Goal: Book appointment/travel/reservation

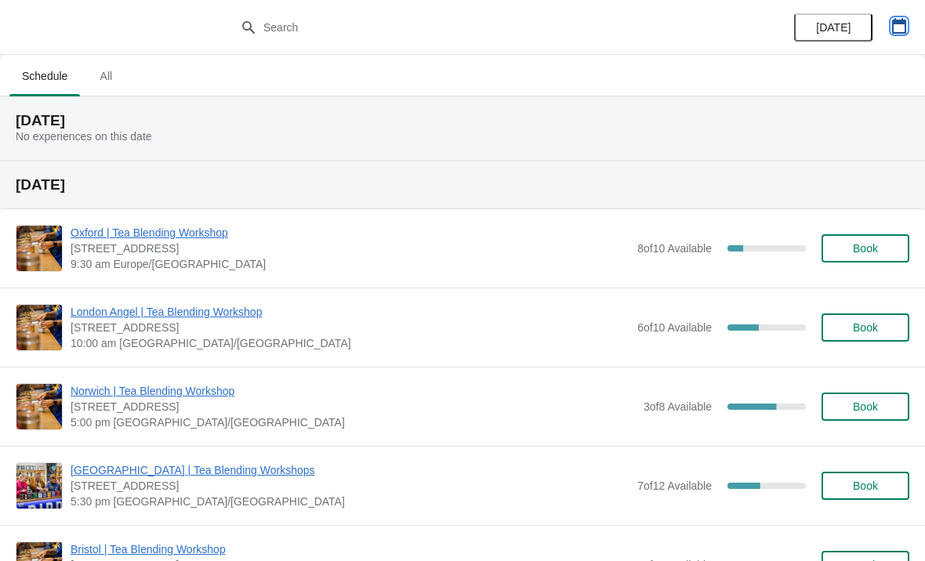
click at [903, 24] on icon "button" at bounding box center [899, 26] width 16 height 16
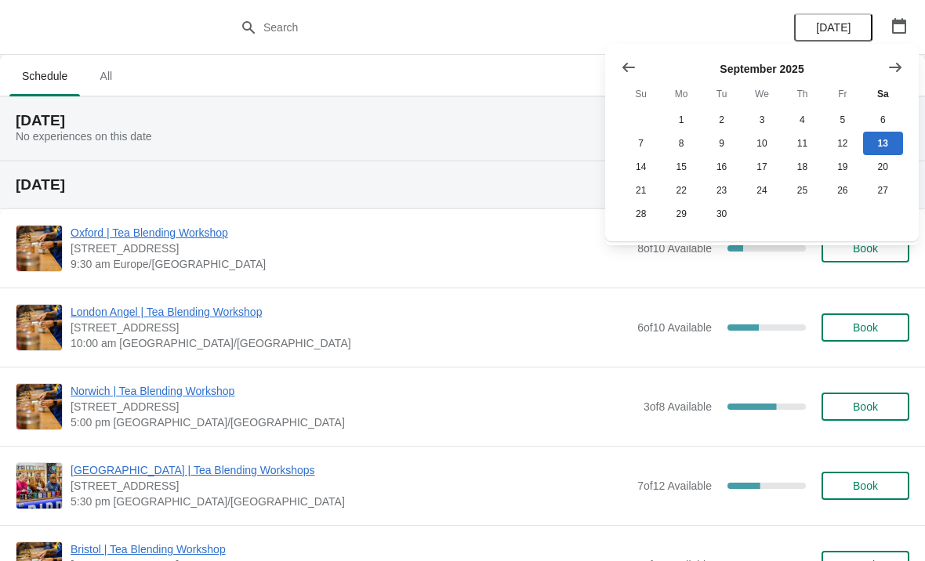
click at [897, 68] on icon "Show next month, October 2025" at bounding box center [896, 68] width 16 height 16
click at [891, 71] on icon "Show next month, November 2025" at bounding box center [896, 68] width 16 height 16
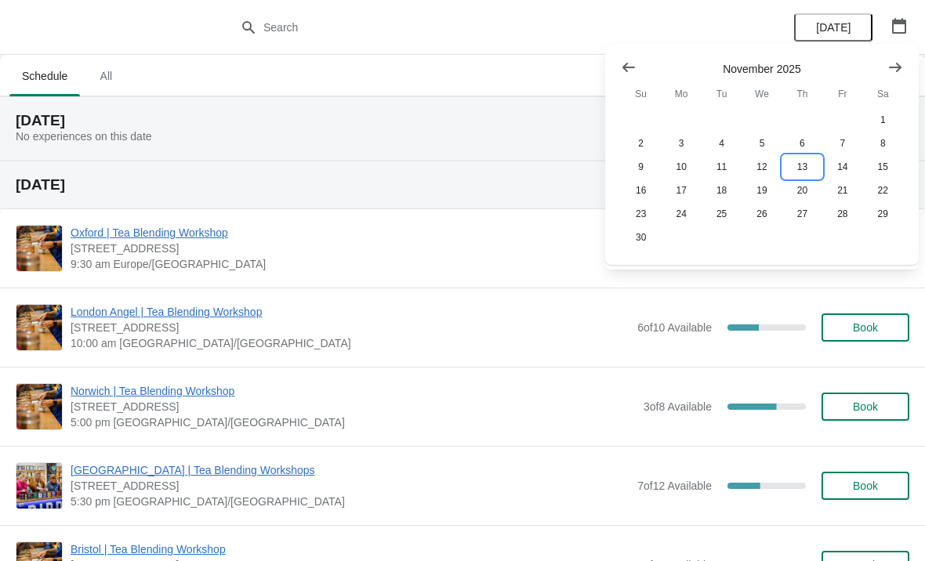
click at [798, 169] on button "13" at bounding box center [802, 167] width 40 height 24
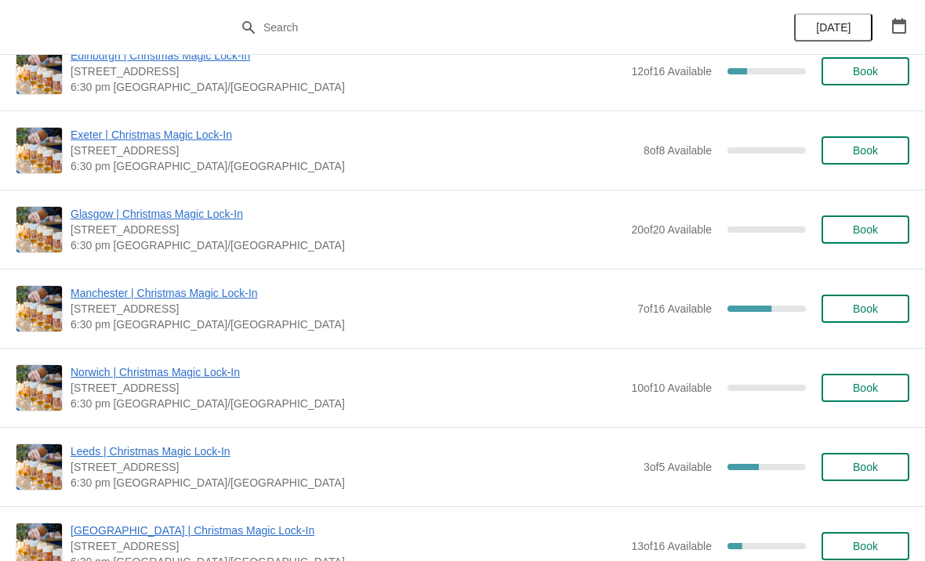
scroll to position [598, 0]
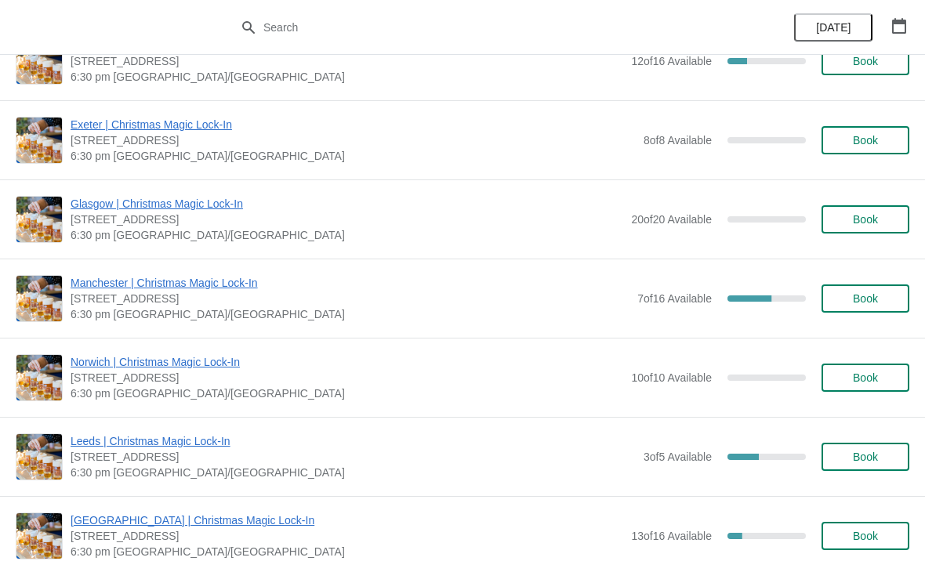
click at [873, 293] on span "Book" at bounding box center [865, 298] width 25 height 13
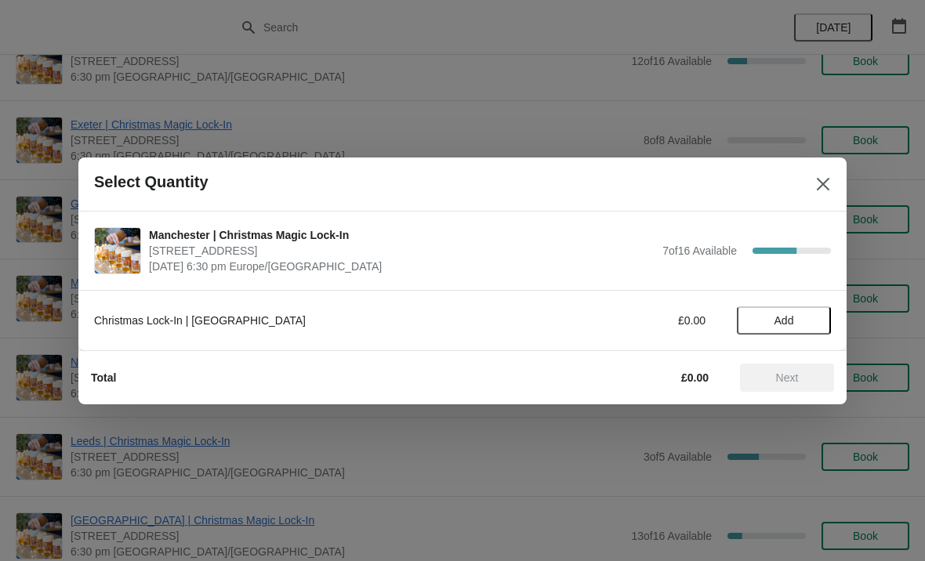
click at [793, 318] on span "Add" at bounding box center [785, 320] width 20 height 13
click at [810, 322] on icon at bounding box center [811, 320] width 16 height 16
click at [810, 375] on span "Next" at bounding box center [787, 378] width 69 height 13
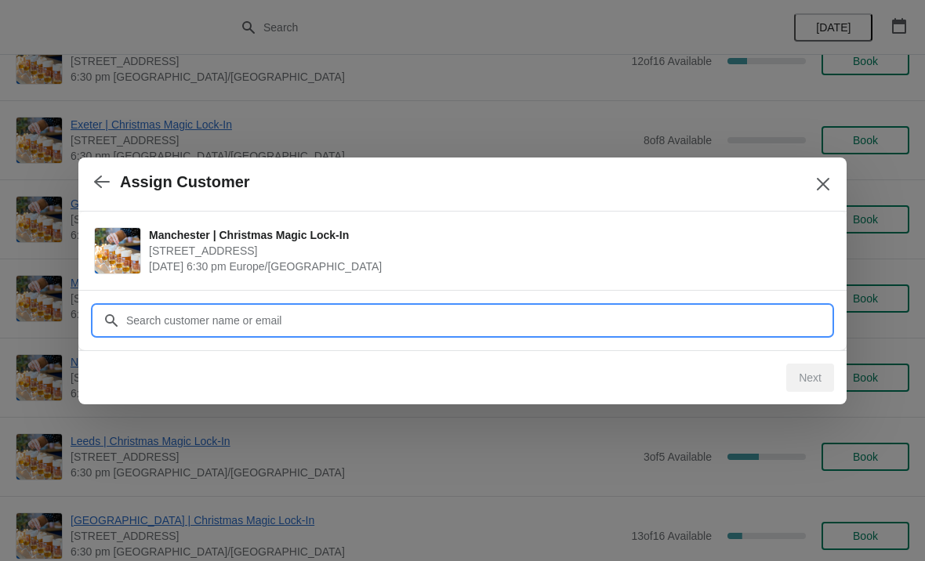
click at [254, 321] on input "Customer" at bounding box center [478, 321] width 706 height 28
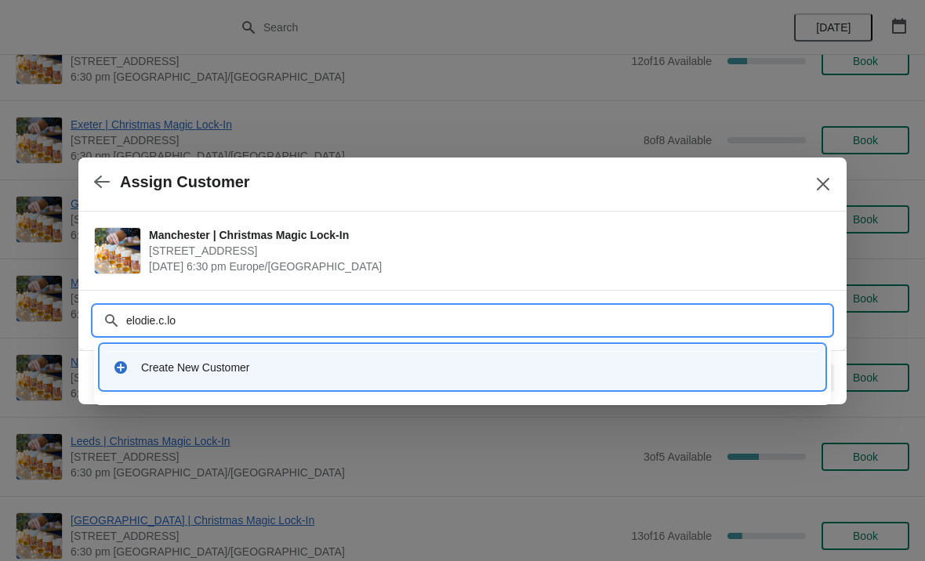
type input "elodie.[PERSON_NAME]"
click at [316, 367] on div "Create New Customer" at bounding box center [476, 368] width 671 height 16
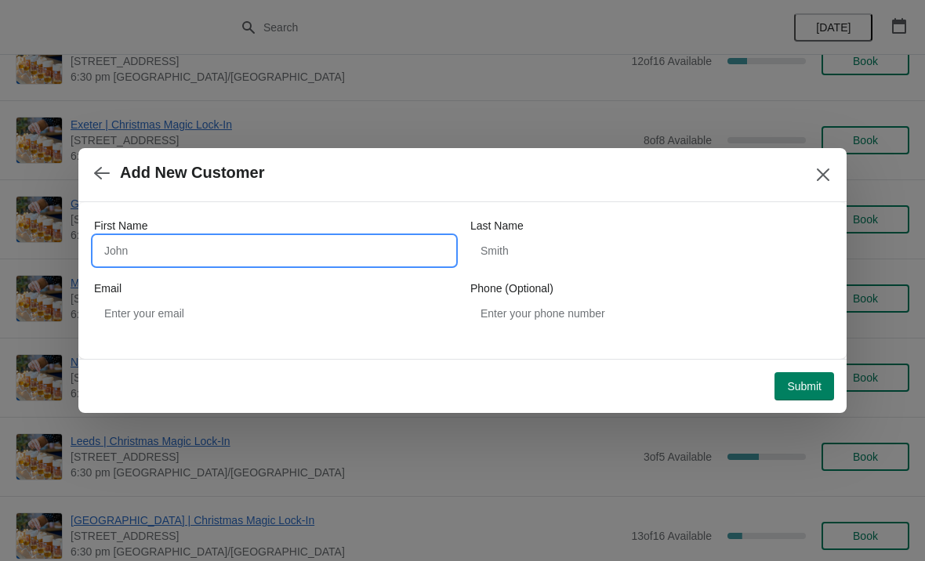
click at [313, 245] on input "First Name" at bounding box center [274, 251] width 361 height 28
click at [96, 158] on button "button" at bounding box center [102, 173] width 28 height 31
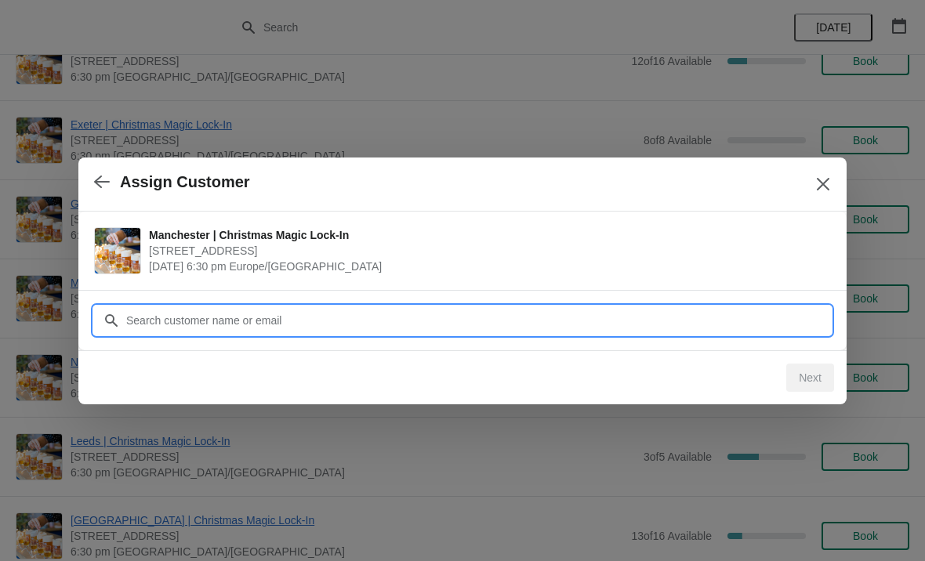
click at [188, 317] on input "Customer" at bounding box center [478, 321] width 706 height 28
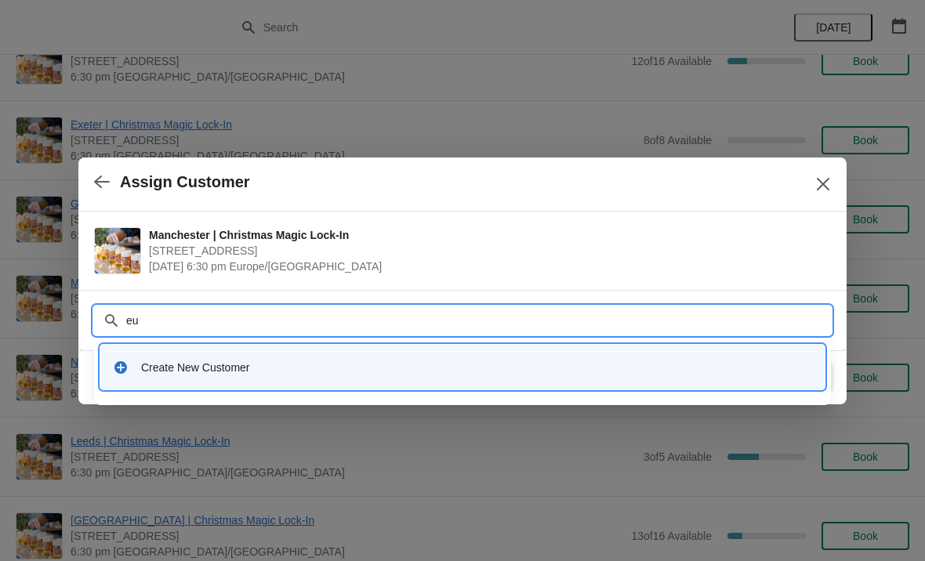
type input "e"
click at [145, 361] on div "Create New Customer" at bounding box center [476, 368] width 671 height 16
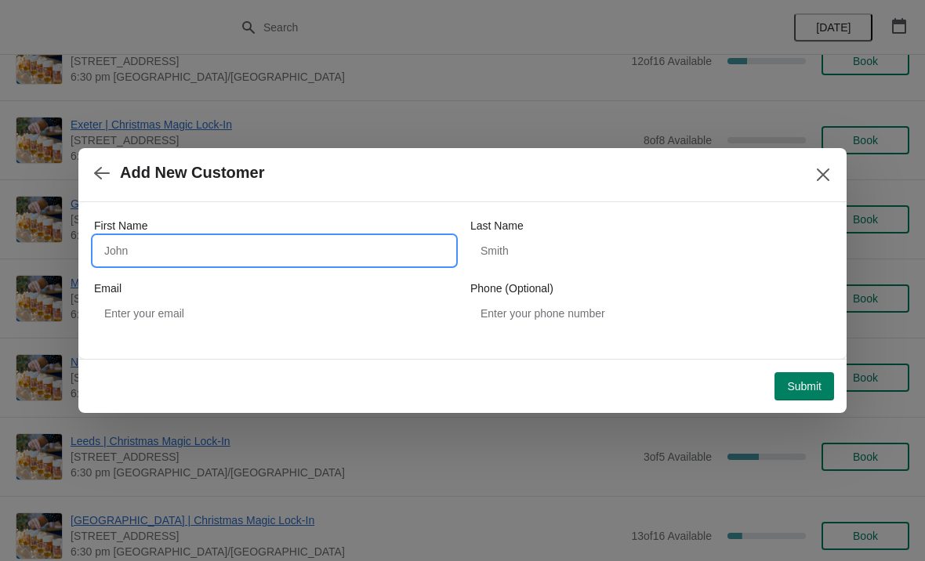
click at [332, 244] on input "First Name" at bounding box center [274, 251] width 361 height 28
type input "Euan"
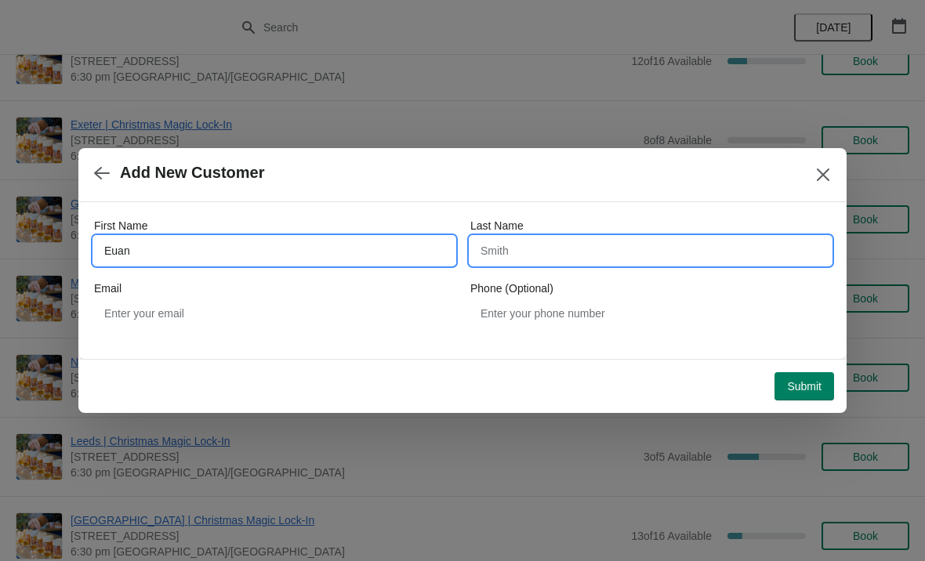
click at [536, 252] on input "Last Name" at bounding box center [650, 251] width 361 height 28
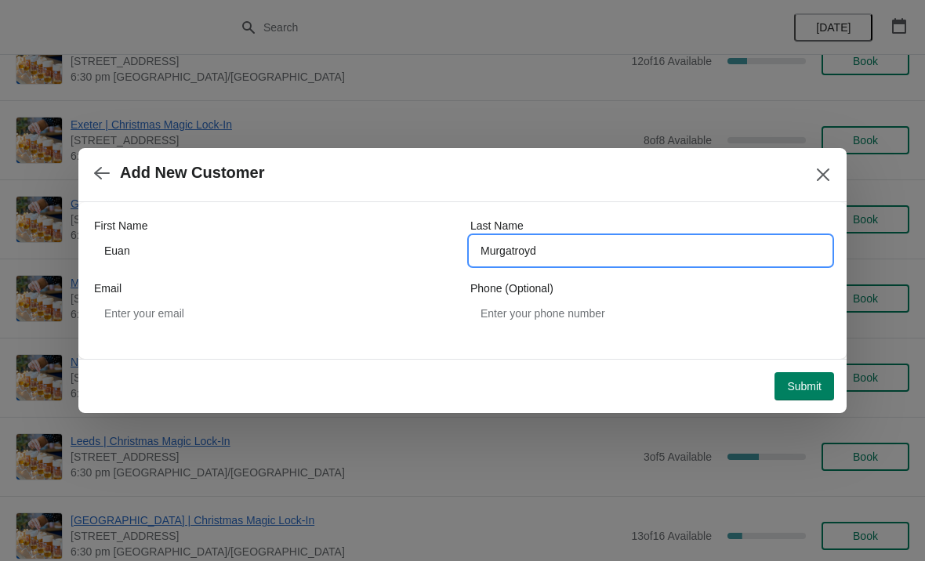
type input "Murgatroyd"
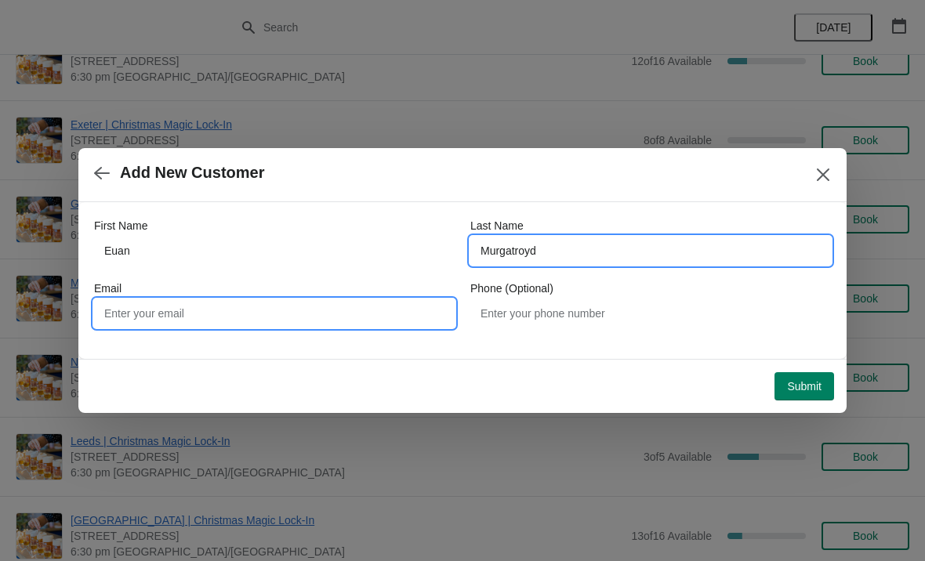
click at [356, 309] on input "Email" at bounding box center [274, 314] width 361 height 28
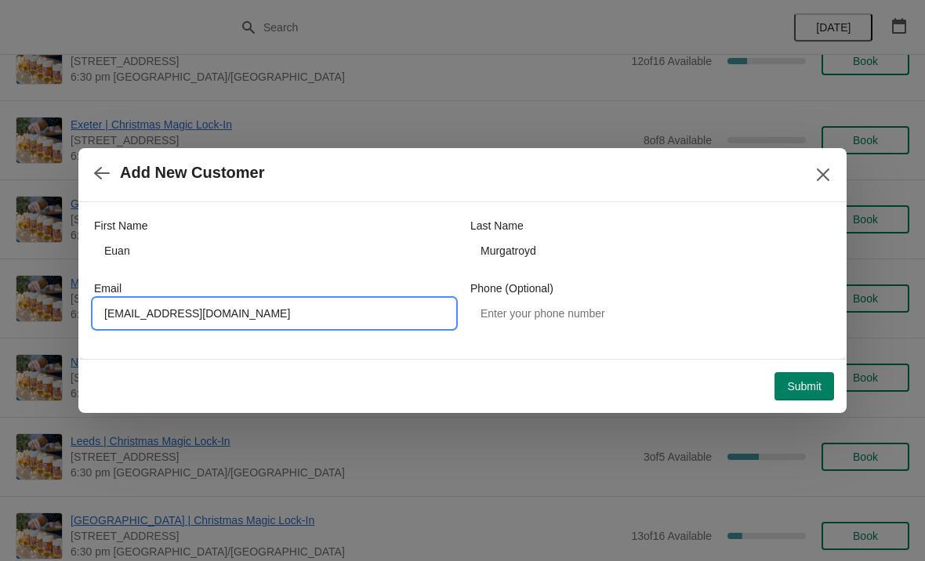
type input "[EMAIL_ADDRESS][DOMAIN_NAME]"
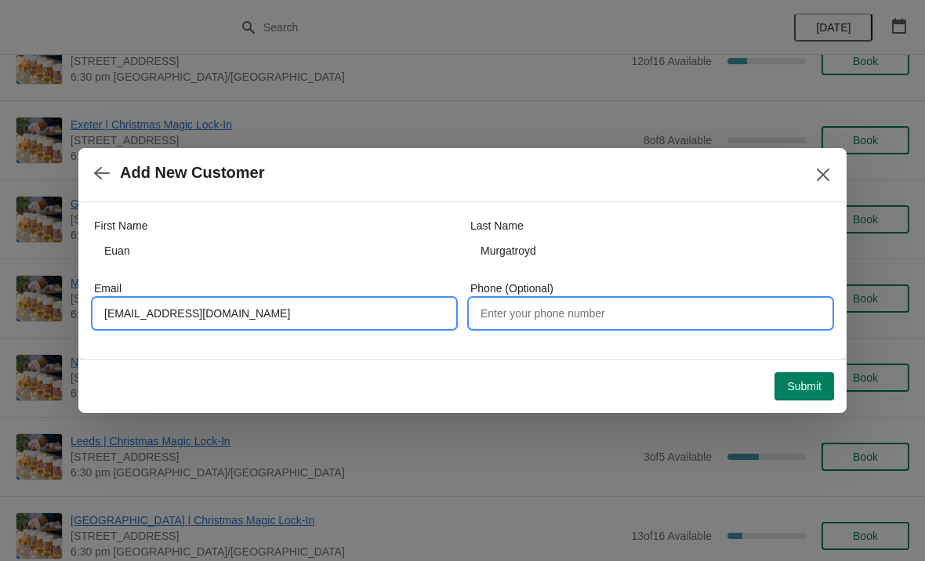
click at [589, 324] on input "Phone (Optional)" at bounding box center [650, 314] width 361 height 28
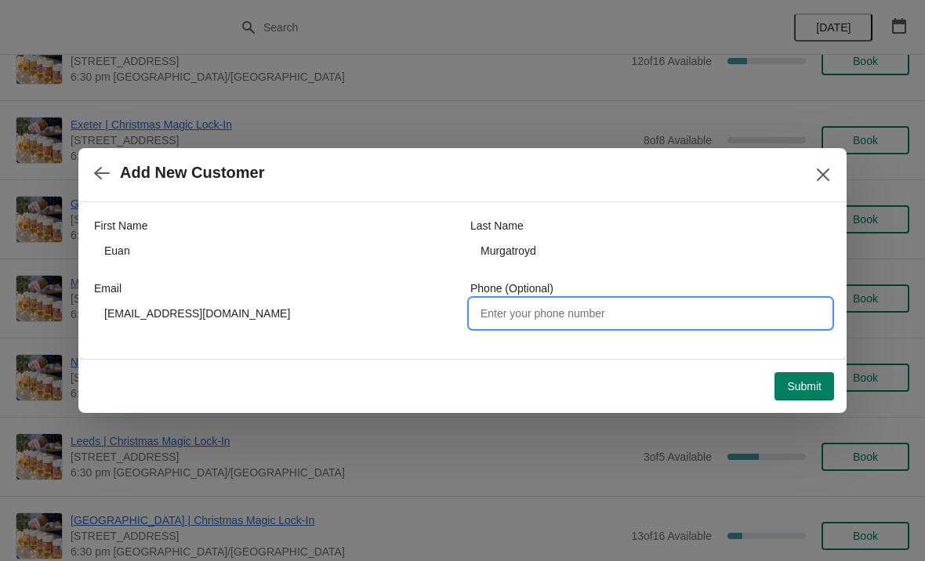
click at [802, 381] on span "Submit" at bounding box center [804, 386] width 34 height 13
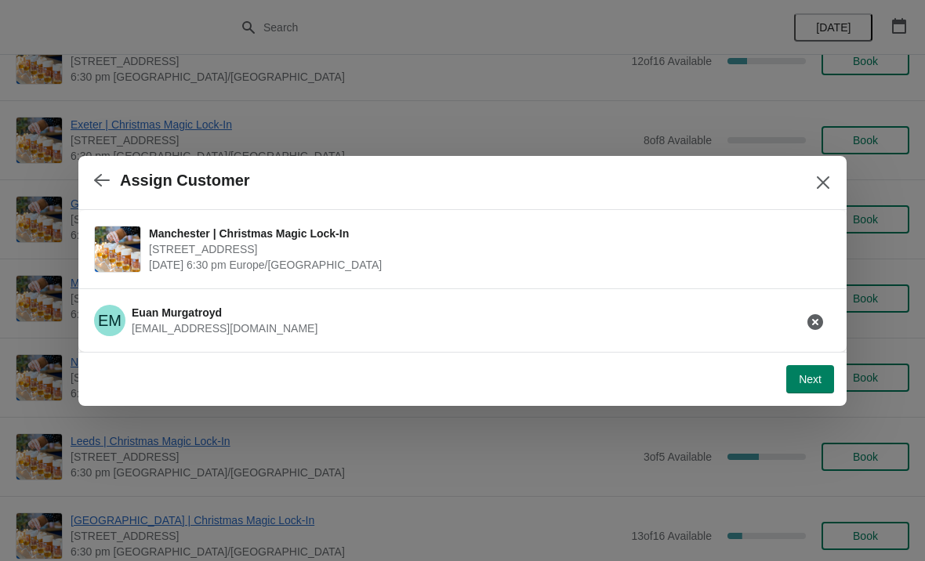
click at [808, 377] on span "Next" at bounding box center [810, 379] width 23 height 13
select select "No"
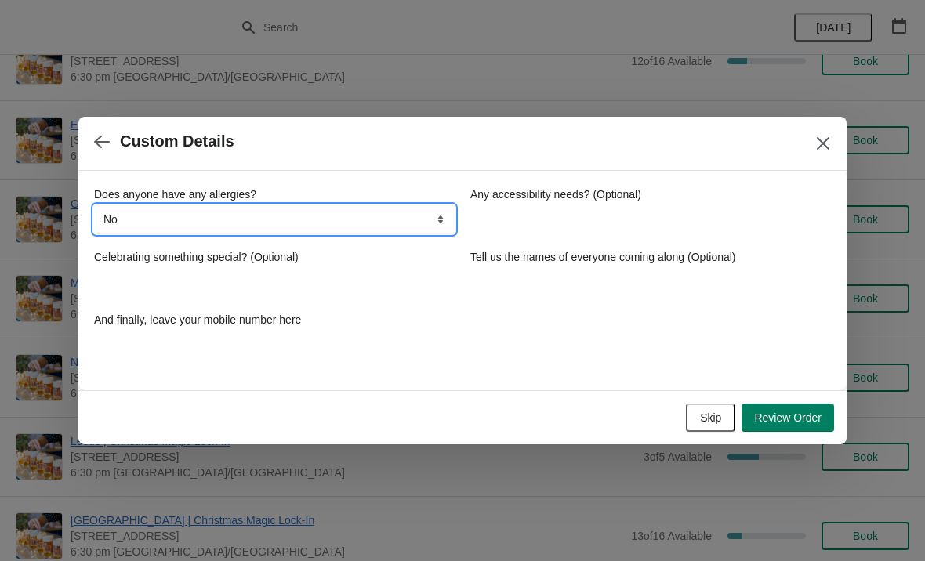
click at [408, 220] on select "No Yes, nuts Yes, wheat Yes, other" at bounding box center [274, 219] width 361 height 28
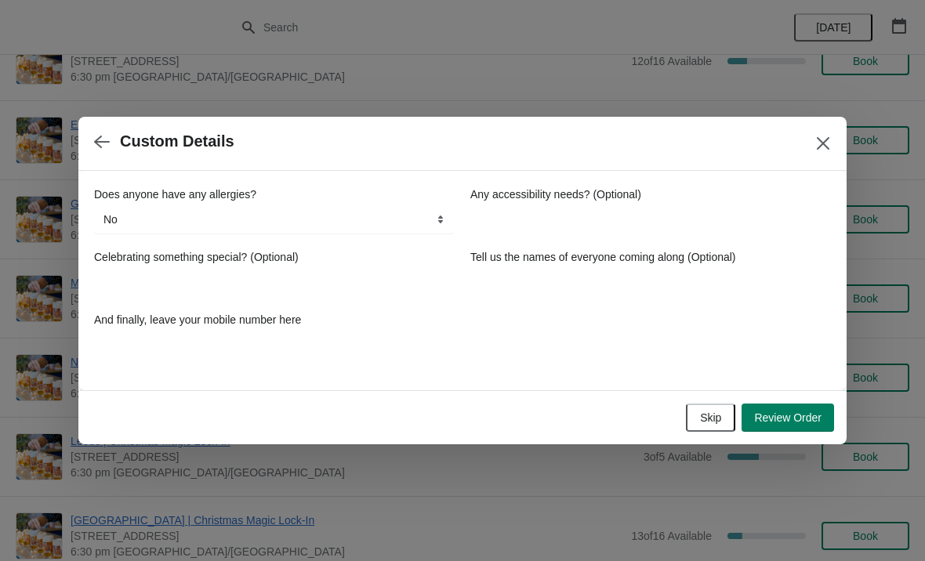
click at [378, 264] on div "Celebrating something special? (Optional)" at bounding box center [274, 257] width 361 height 16
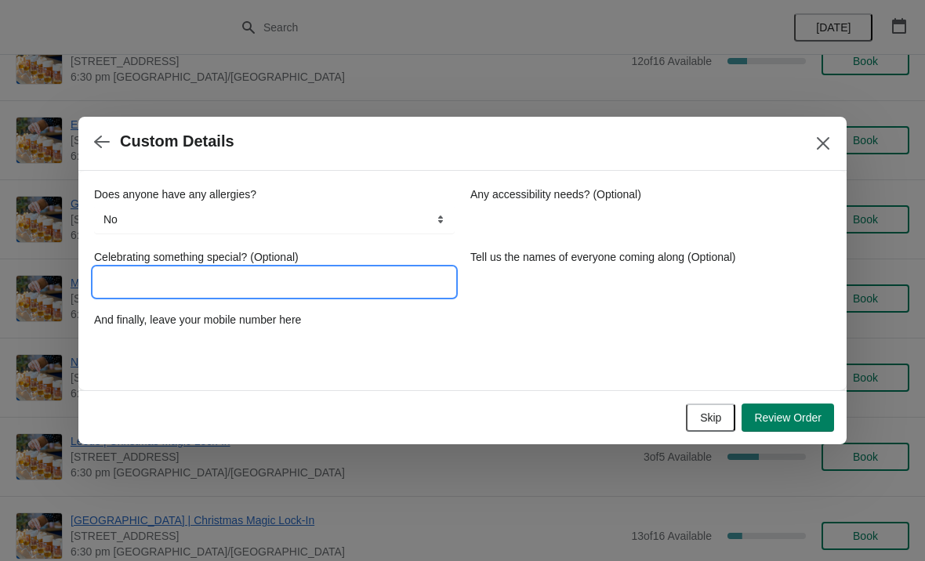
click at [314, 278] on input "Celebrating something special? (Optional)" at bounding box center [274, 282] width 361 height 28
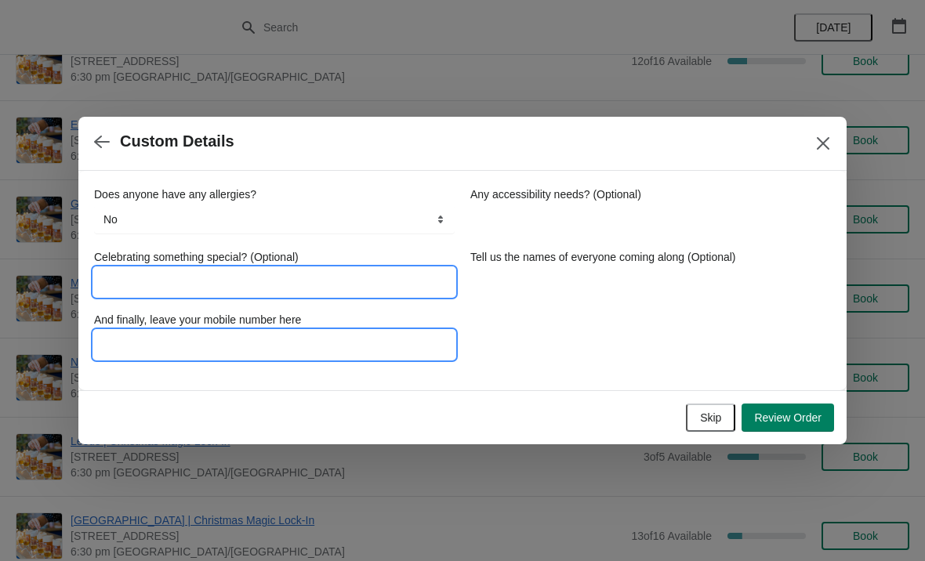
click at [257, 345] on input "And finally, leave your mobile number here" at bounding box center [274, 345] width 361 height 28
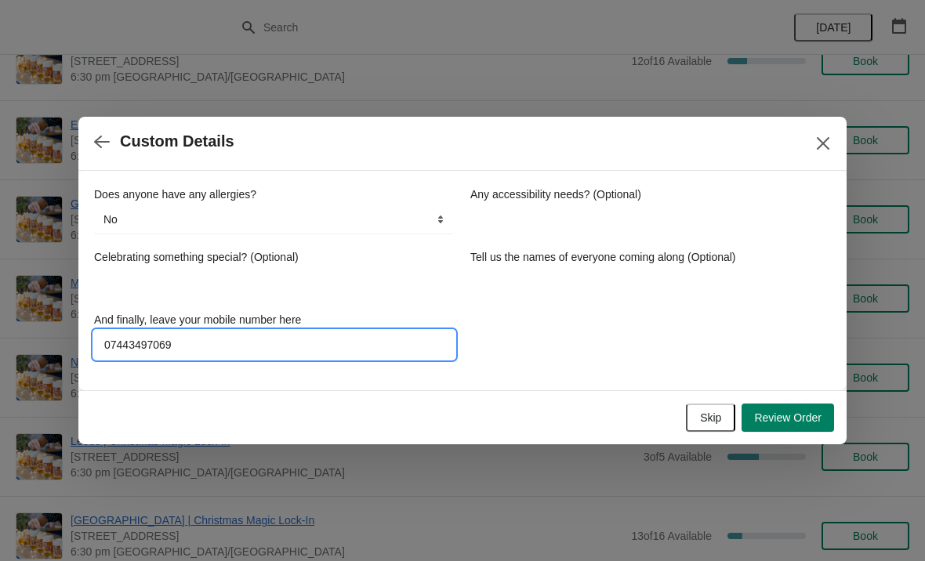
type input "07443497069"
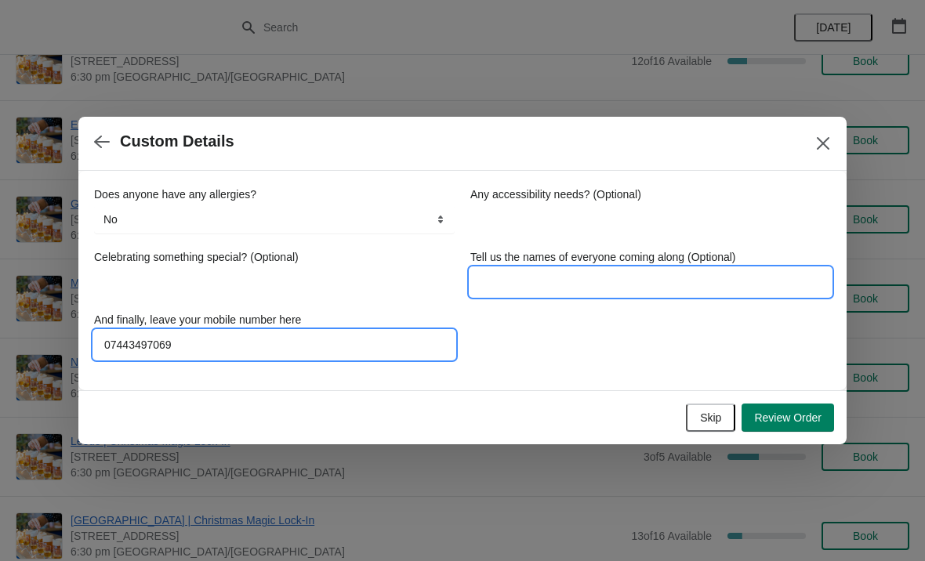
click at [579, 290] on input "Tell us the names of everyone coming along (Optional)" at bounding box center [650, 282] width 361 height 28
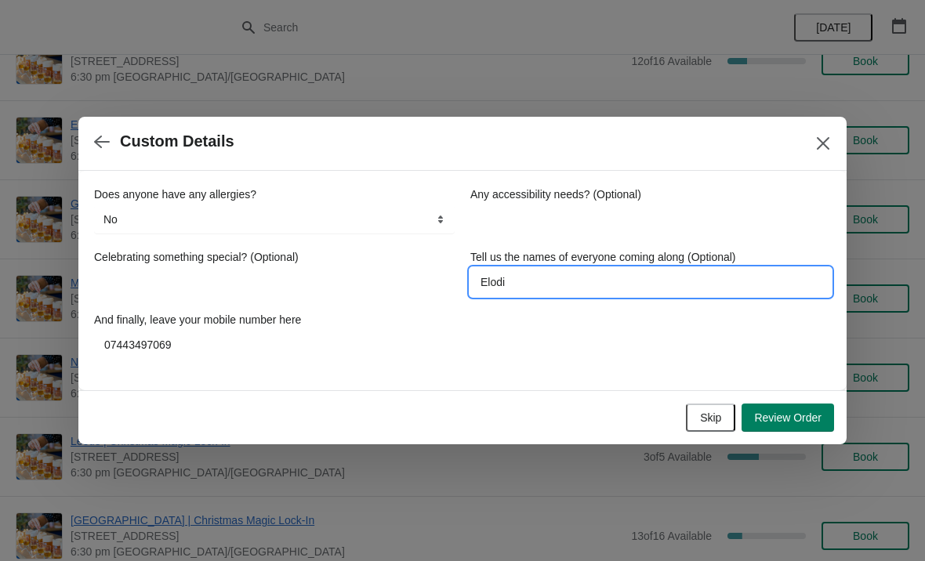
type input "[PERSON_NAME]"
click at [797, 414] on span "Review Order" at bounding box center [787, 418] width 67 height 13
